Goal: Check status: Check status

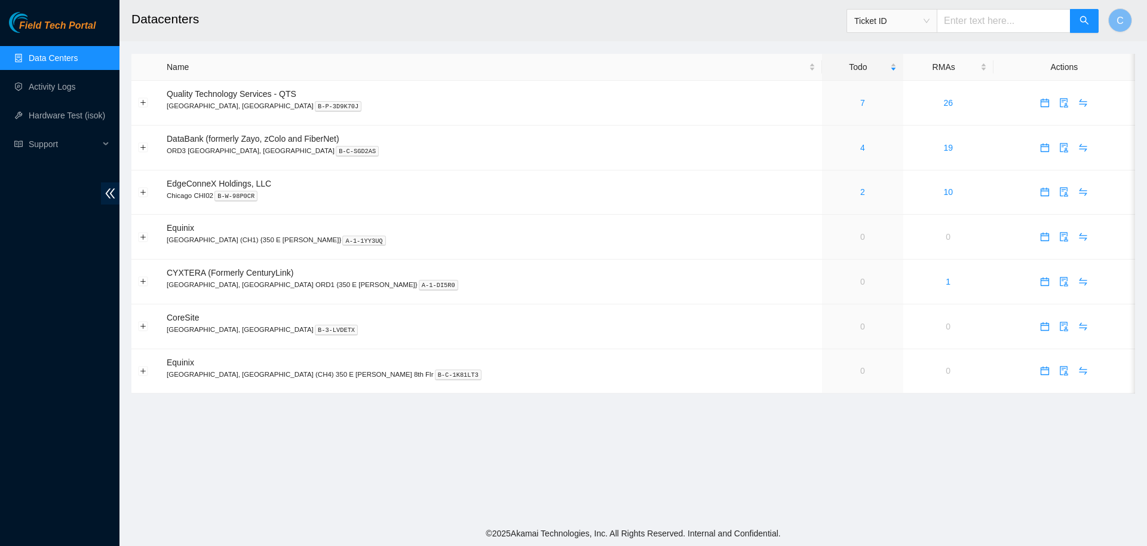
click at [896, 19] on span "Ticket ID" at bounding box center [892, 21] width 75 height 18
click at [887, 137] on div "Tracking Number" at bounding box center [900, 139] width 75 height 13
click at [974, 28] on input "text" at bounding box center [1004, 21] width 134 height 24
type input "739263652598"
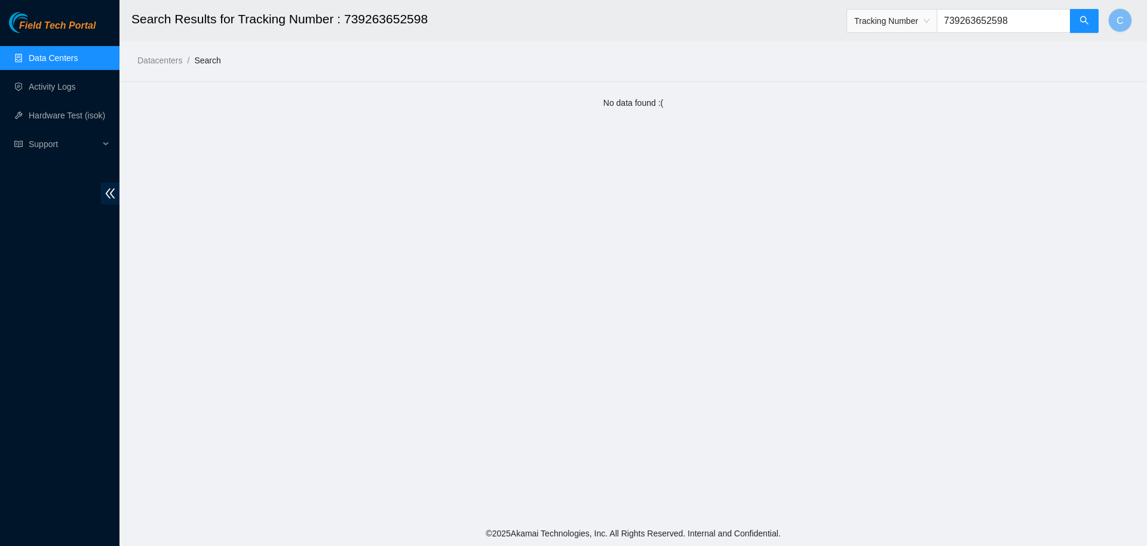
click at [903, 26] on span "Tracking Number" at bounding box center [892, 21] width 75 height 18
click at [896, 64] on div "RMA Number" at bounding box center [900, 63] width 75 height 13
click at [986, 18] on input "739263652598" at bounding box center [1004, 21] width 134 height 24
click at [1010, 16] on input "B-V-5XI6I13" at bounding box center [1004, 21] width 134 height 24
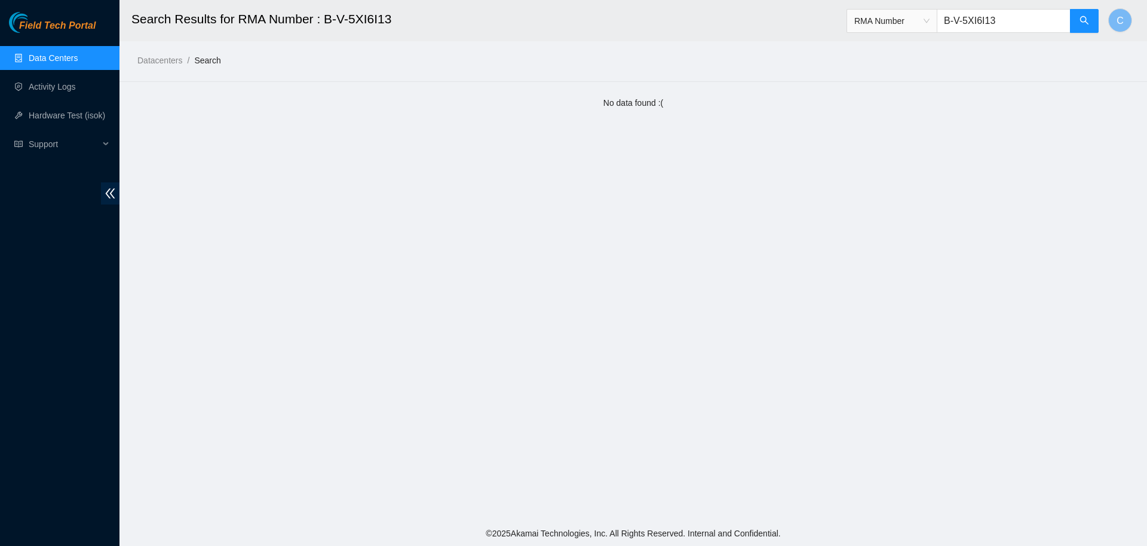
click at [1010, 16] on input "B-V-5XI6I13" at bounding box center [1004, 21] width 134 height 24
click at [917, 19] on span "RMA Number" at bounding box center [892, 21] width 75 height 18
click at [893, 137] on div "Tracking Number" at bounding box center [900, 139] width 75 height 13
click at [1016, 24] on input "B-V-5XI6I13" at bounding box center [1004, 21] width 134 height 24
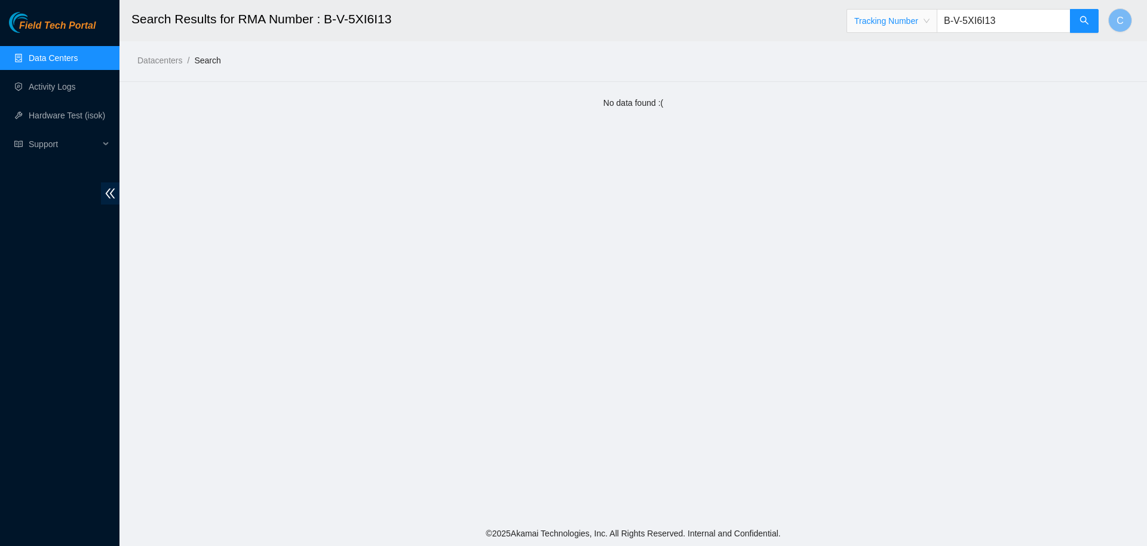
click at [1016, 24] on input "B-V-5XI6I13" at bounding box center [1004, 21] width 134 height 24
type input "739263652698"
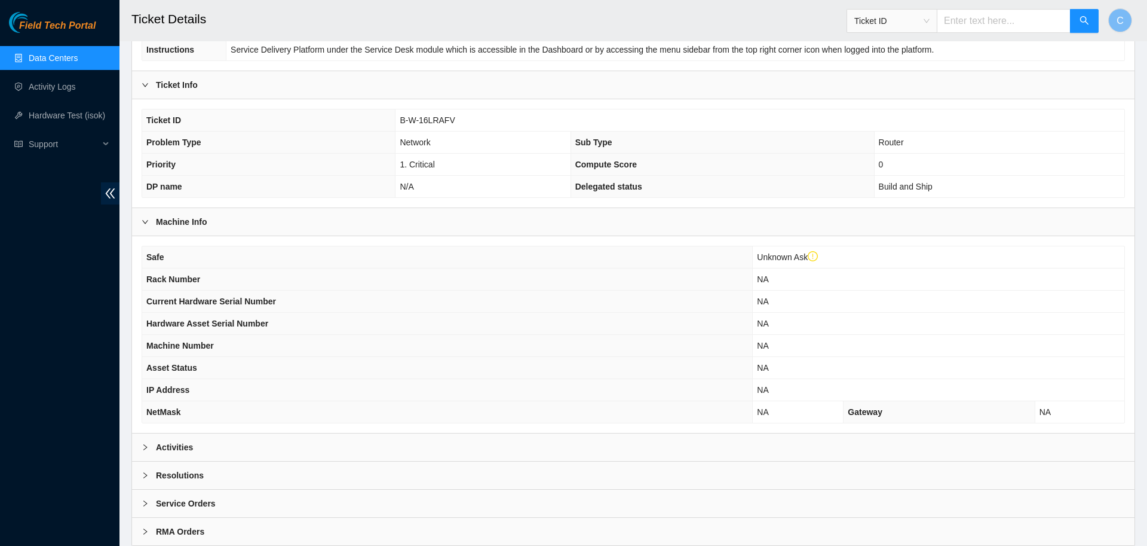
scroll to position [249, 0]
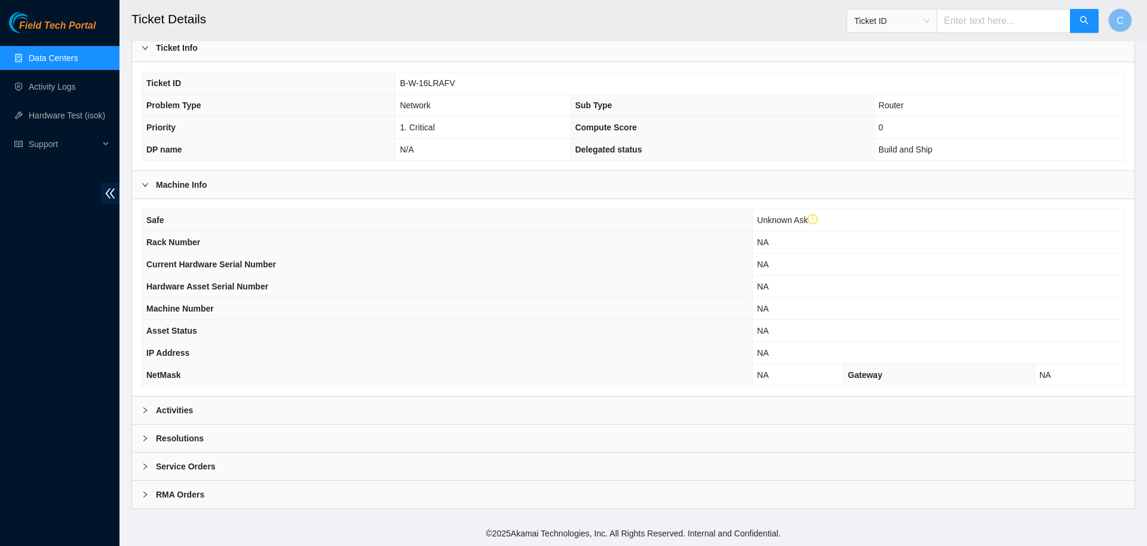
click at [485, 413] on div "Activities" at bounding box center [633, 409] width 1003 height 27
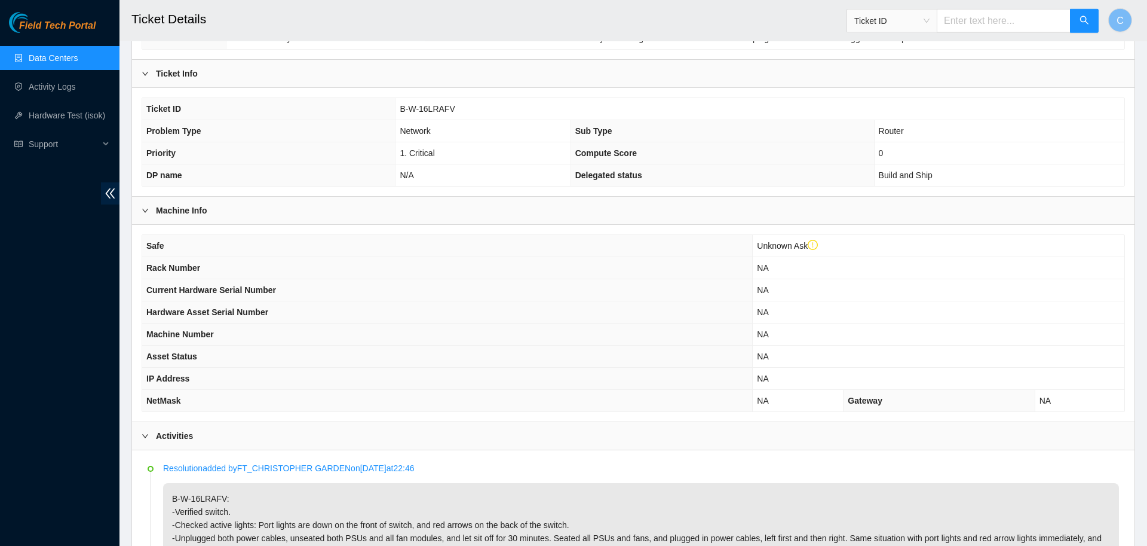
scroll to position [0, 0]
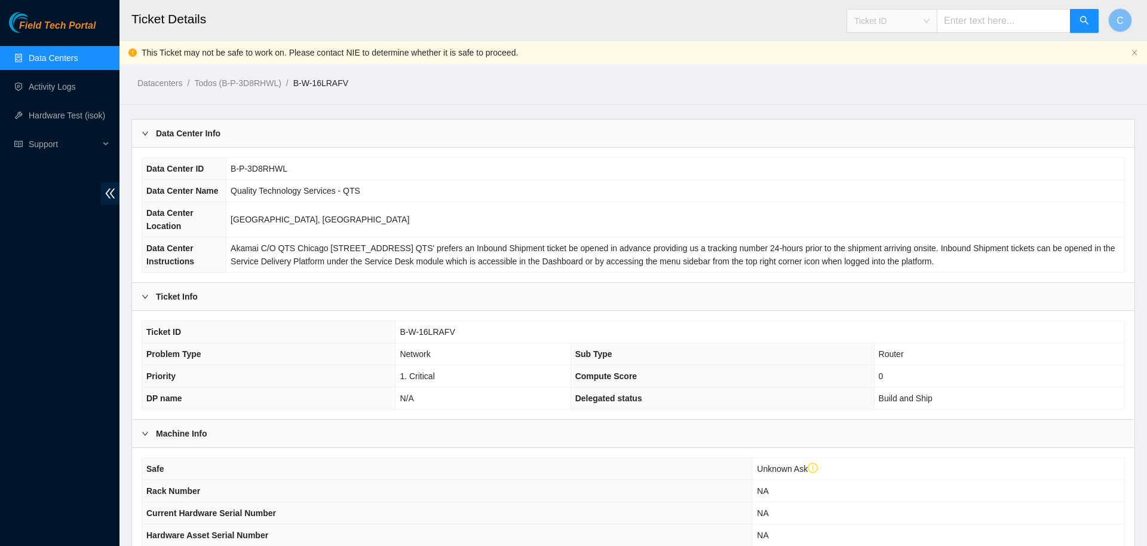
click at [915, 25] on span "Ticket ID" at bounding box center [892, 21] width 75 height 18
click at [883, 142] on div "Tracking Number" at bounding box center [900, 139] width 75 height 13
click at [964, 17] on input "text" at bounding box center [1004, 21] width 134 height 24
type input "739263652746"
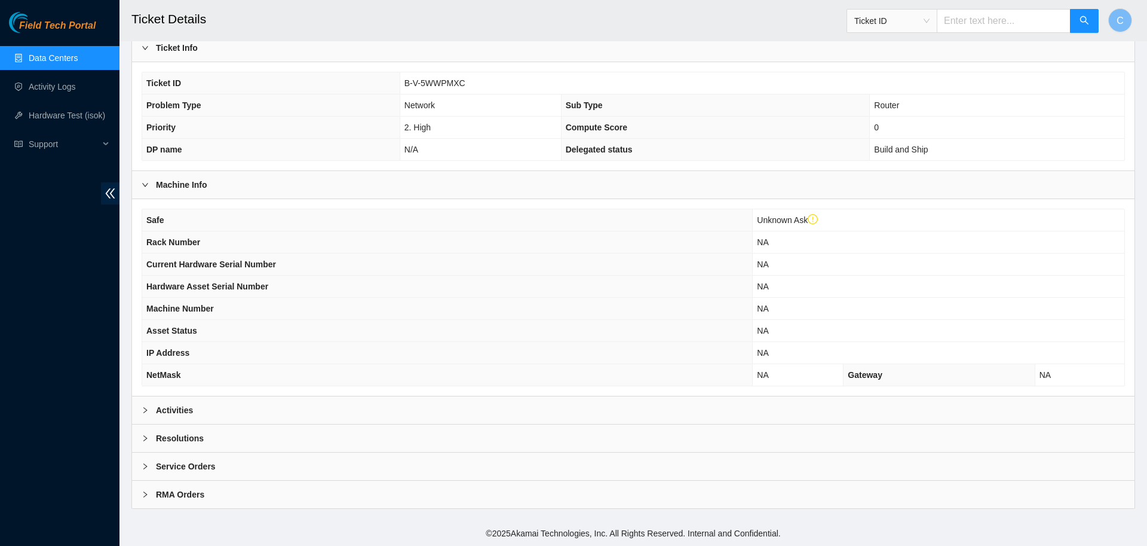
click at [194, 404] on div "Activities" at bounding box center [633, 409] width 1003 height 27
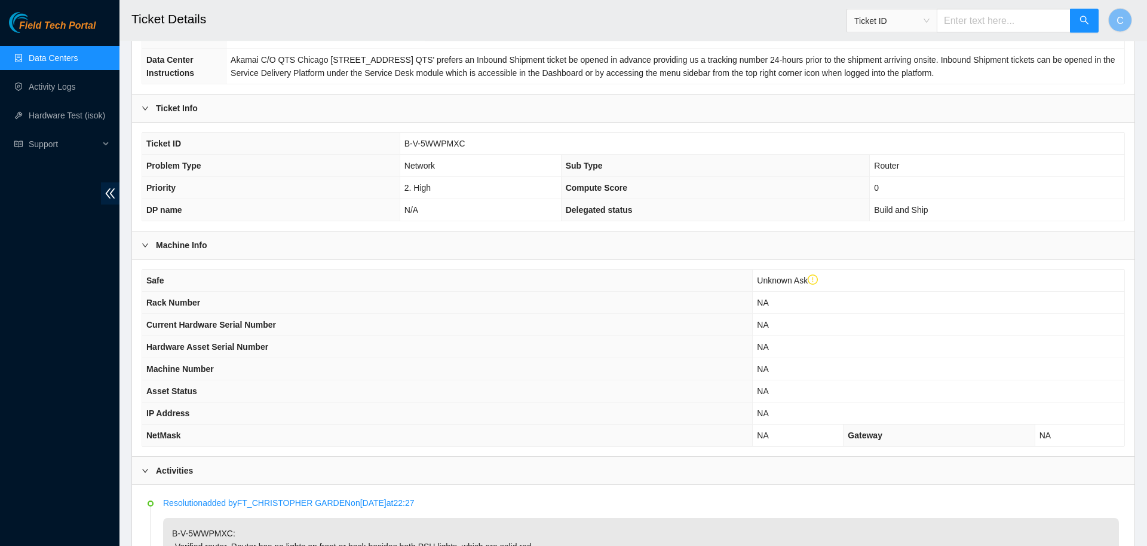
scroll to position [190, 0]
